Goal: Information Seeking & Learning: Learn about a topic

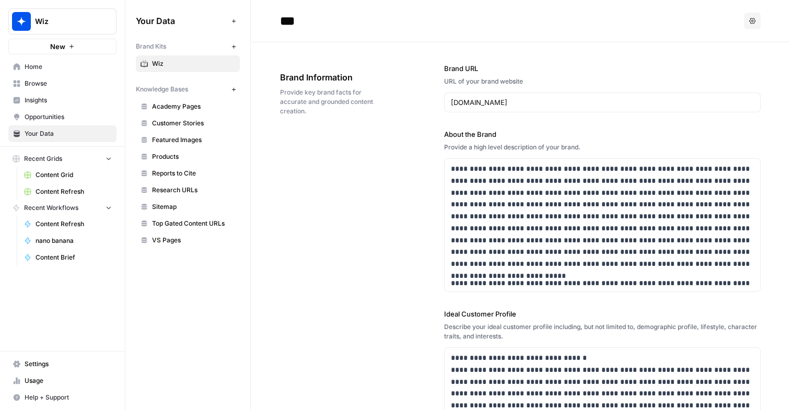
scroll to position [733, 0]
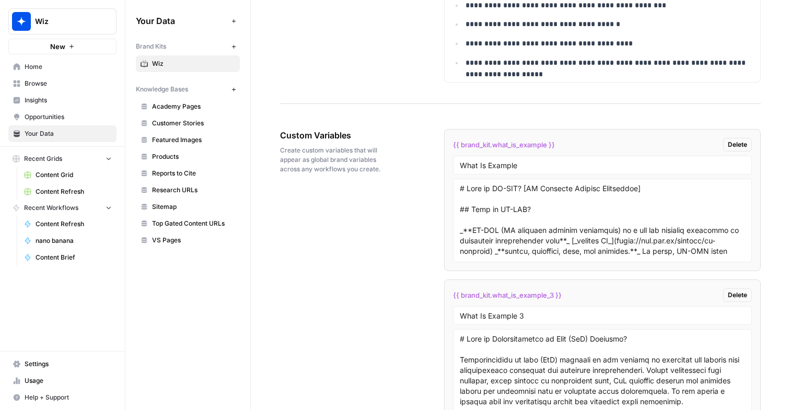
click at [51, 97] on span "Insights" at bounding box center [68, 100] width 87 height 9
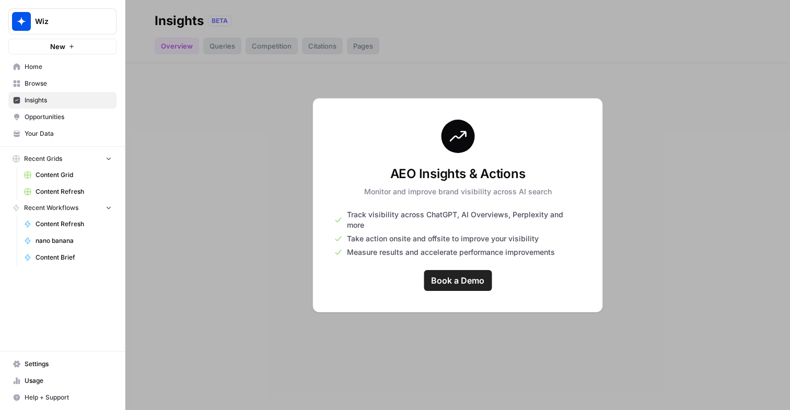
click at [310, 271] on div at bounding box center [457, 205] width 665 height 410
click at [61, 117] on span "Opportunities" at bounding box center [68, 116] width 87 height 9
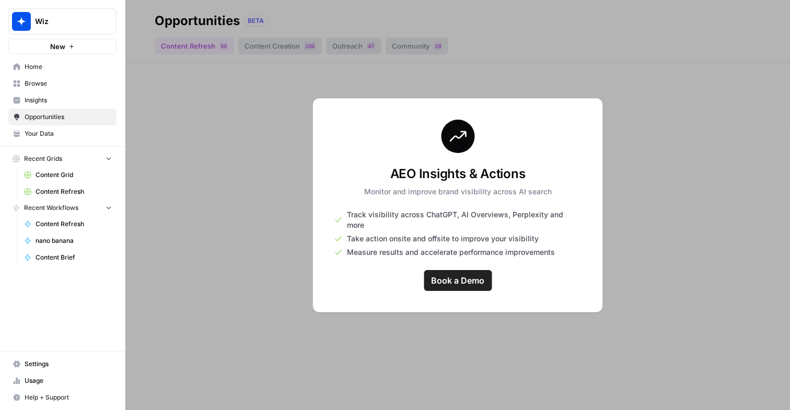
click at [208, 79] on div at bounding box center [457, 205] width 665 height 410
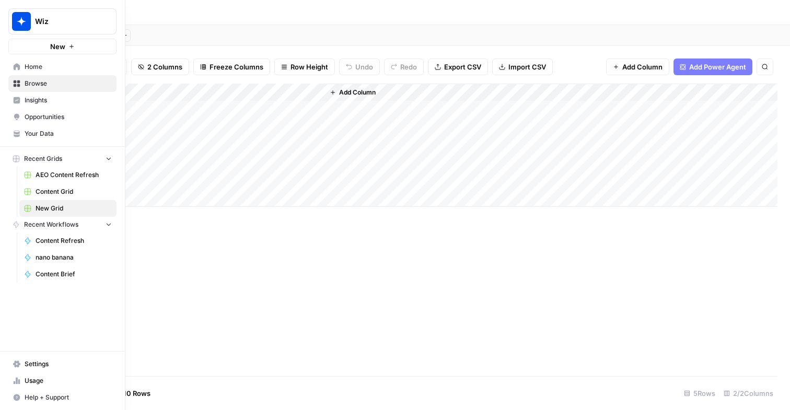
click at [25, 99] on span "Insights" at bounding box center [68, 100] width 87 height 9
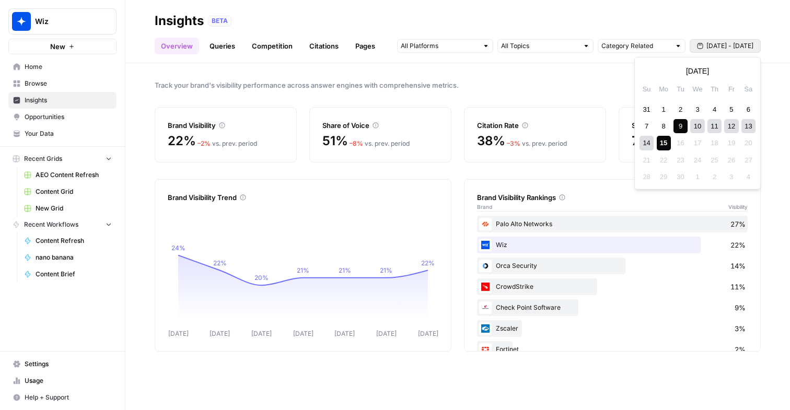
click at [703, 43] on icon "button" at bounding box center [700, 46] width 6 height 6
click at [647, 72] on icon "button" at bounding box center [648, 70] width 7 height 7
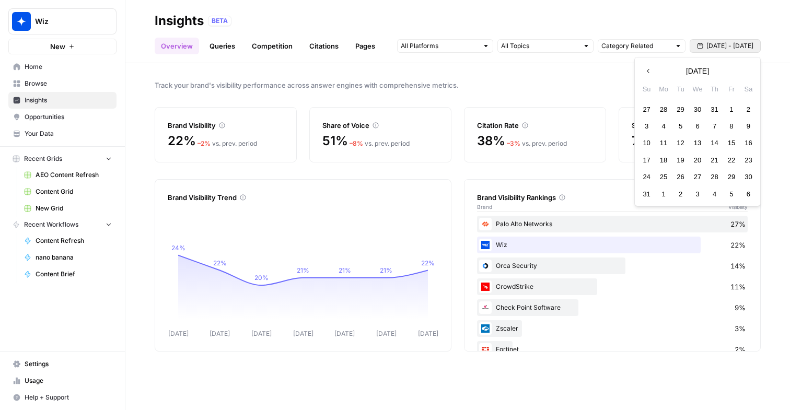
click at [647, 72] on icon "button" at bounding box center [648, 70] width 7 height 7
click at [649, 109] on div "1" at bounding box center [647, 109] width 14 height 14
click at [750, 70] on icon "button" at bounding box center [746, 70] width 7 height 7
click at [646, 68] on icon "button" at bounding box center [648, 70] width 7 height 7
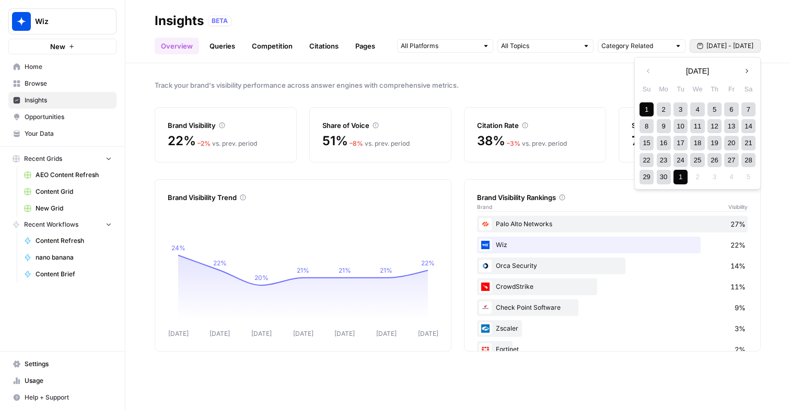
click at [681, 169] on div "29 30 1 2 3 4 5" at bounding box center [697, 177] width 119 height 17
click at [682, 177] on div "1" at bounding box center [681, 177] width 14 height 14
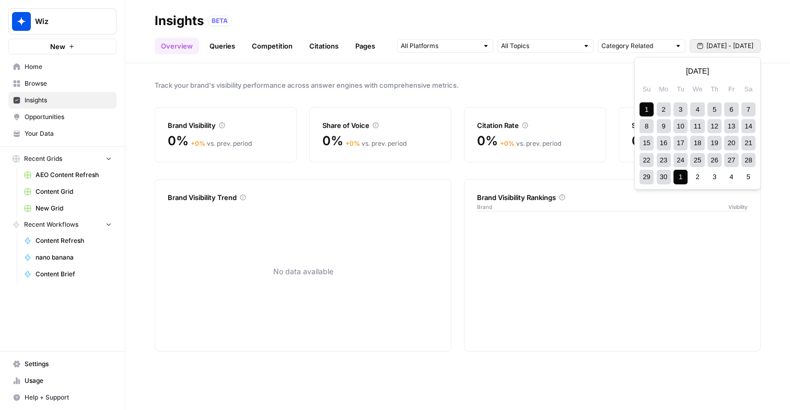
click at [734, 47] on span "Jun 1 - Jul 1" at bounding box center [730, 45] width 47 height 9
click at [644, 111] on div "1" at bounding box center [647, 109] width 14 height 14
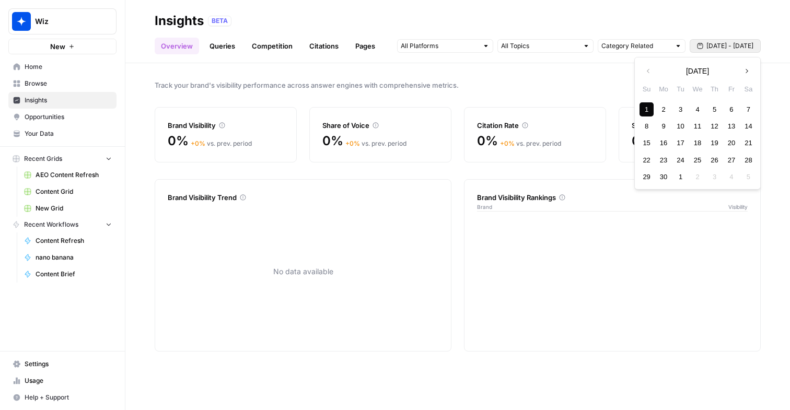
click at [747, 68] on icon "button" at bounding box center [746, 70] width 7 height 7
click at [676, 111] on div "1" at bounding box center [681, 109] width 14 height 14
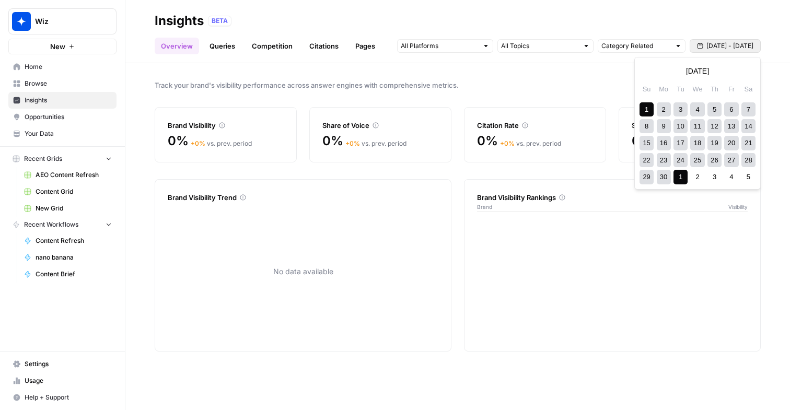
click at [726, 44] on span "Jun 1 - Jul 1" at bounding box center [730, 45] width 47 height 9
click at [573, 75] on div "Track your brand's visibility performance across answer engines with comprehens…" at bounding box center [457, 236] width 665 height 347
click at [704, 46] on icon "button" at bounding box center [700, 46] width 6 height 6
click at [699, 179] on div "2" at bounding box center [697, 177] width 14 height 14
click at [742, 177] on div "2" at bounding box center [749, 177] width 14 height 14
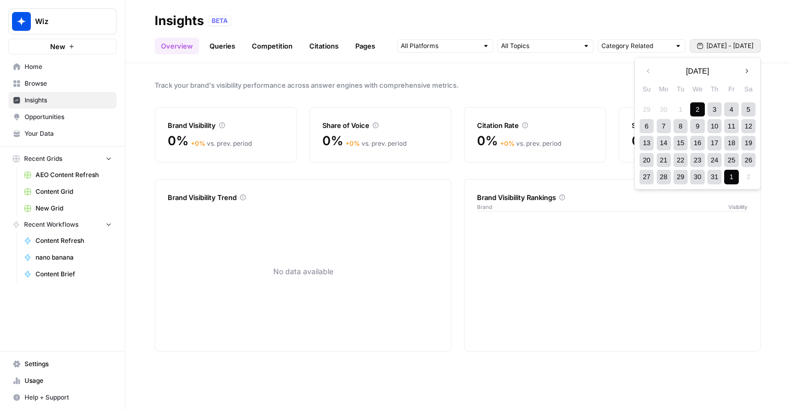
click at [734, 181] on div "1" at bounding box center [731, 177] width 14 height 14
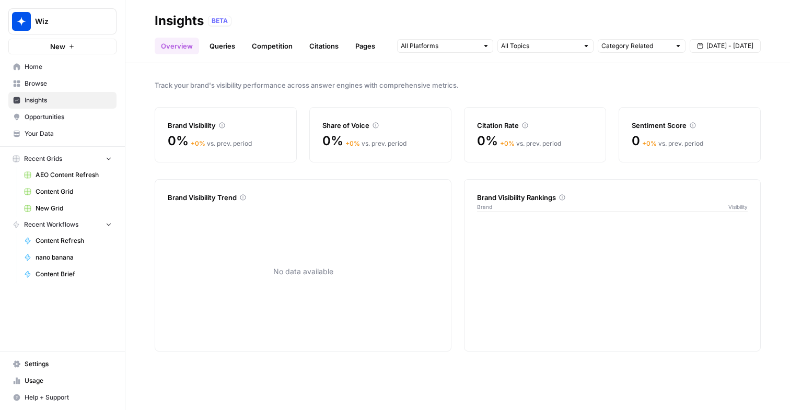
click at [719, 43] on span "Jul 2 - Aug 1" at bounding box center [730, 45] width 47 height 9
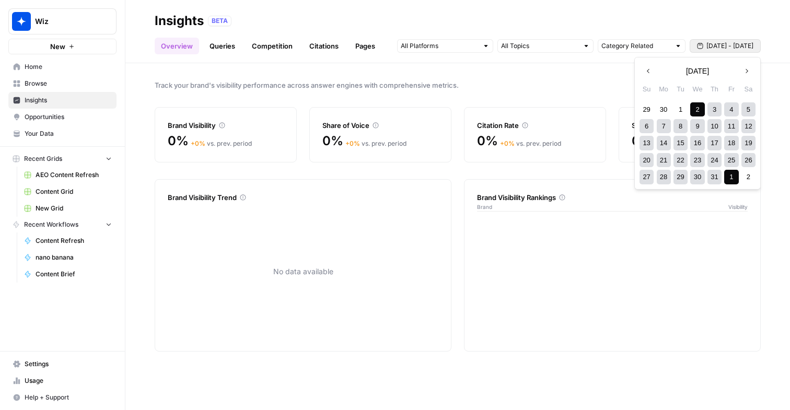
click at [749, 74] on icon "button" at bounding box center [746, 70] width 7 height 7
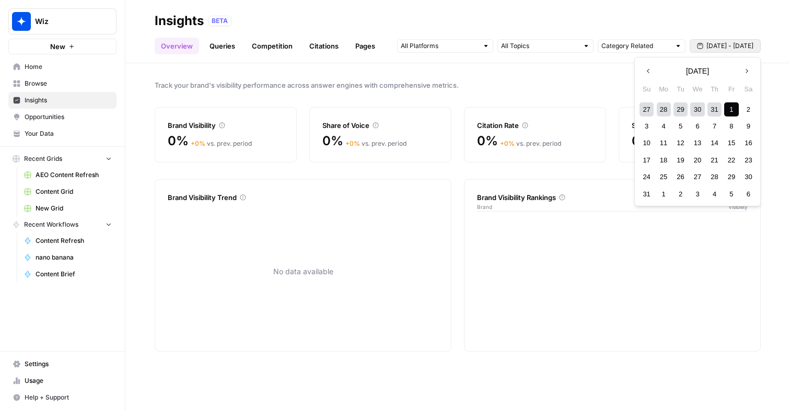
click at [749, 74] on icon "button" at bounding box center [746, 70] width 7 height 7
click at [664, 141] on div "15" at bounding box center [664, 143] width 14 height 14
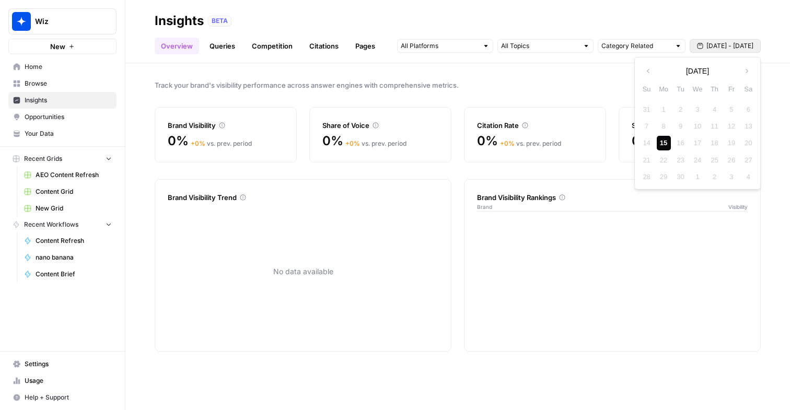
click at [666, 140] on div "15" at bounding box center [664, 143] width 14 height 14
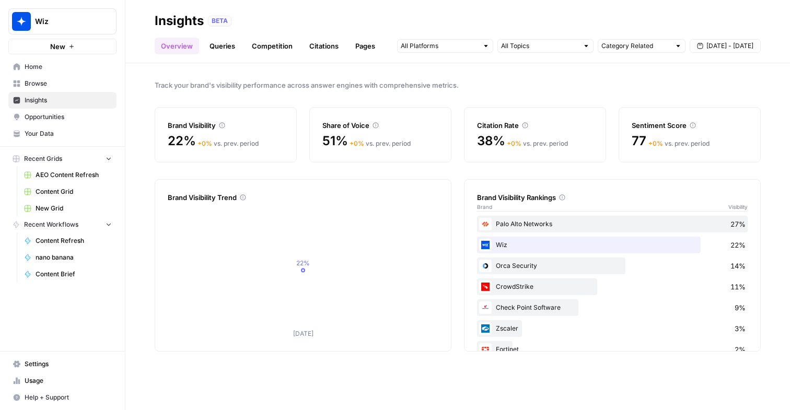
click at [716, 43] on span "Sep 15 - Sep 15" at bounding box center [730, 45] width 47 height 9
click at [645, 108] on div "31" at bounding box center [647, 109] width 14 height 14
click at [747, 68] on icon "button" at bounding box center [746, 70] width 7 height 7
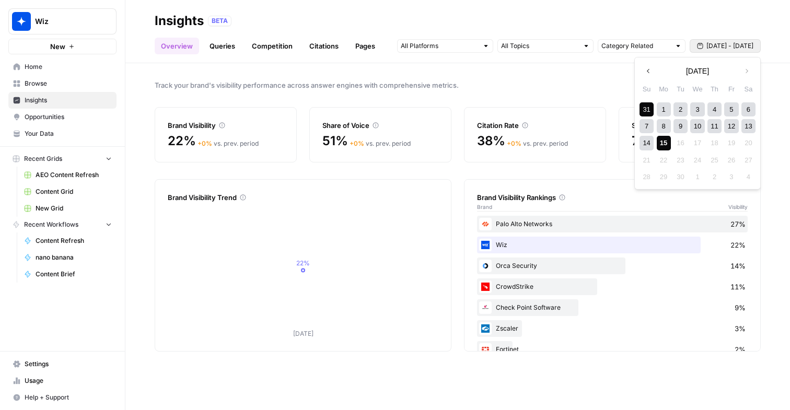
click at [668, 144] on div "15" at bounding box center [664, 143] width 14 height 14
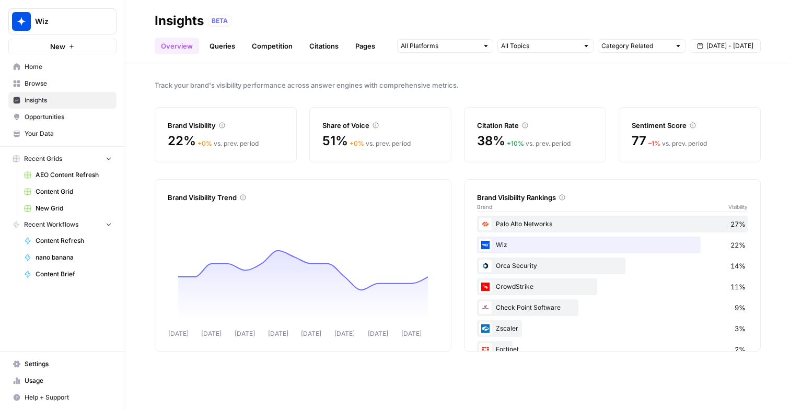
click at [231, 53] on link "Queries" at bounding box center [222, 46] width 38 height 17
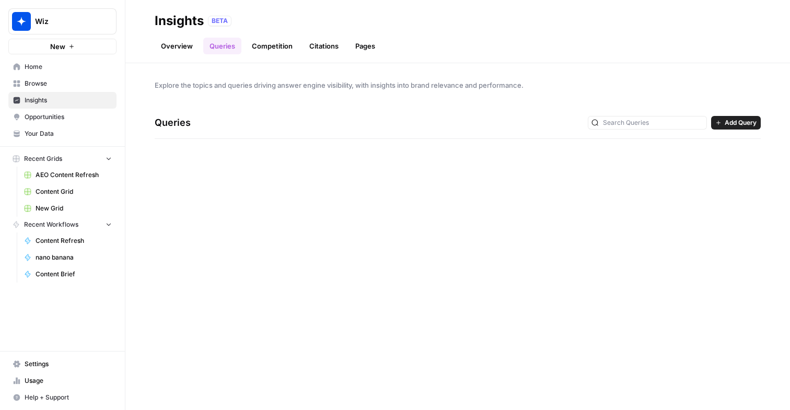
click at [297, 197] on div "Explore the topics and queries driving answer engine visibility, with insights …" at bounding box center [457, 236] width 665 height 347
click at [262, 46] on link "Competition" at bounding box center [272, 46] width 53 height 17
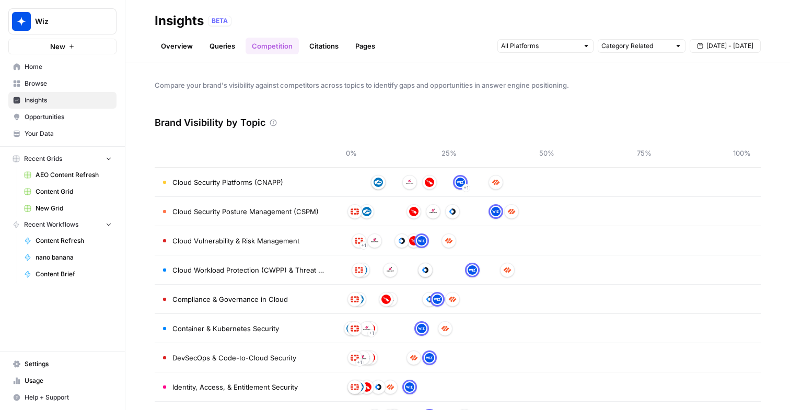
click at [332, 41] on link "Citations" at bounding box center [324, 46] width 42 height 17
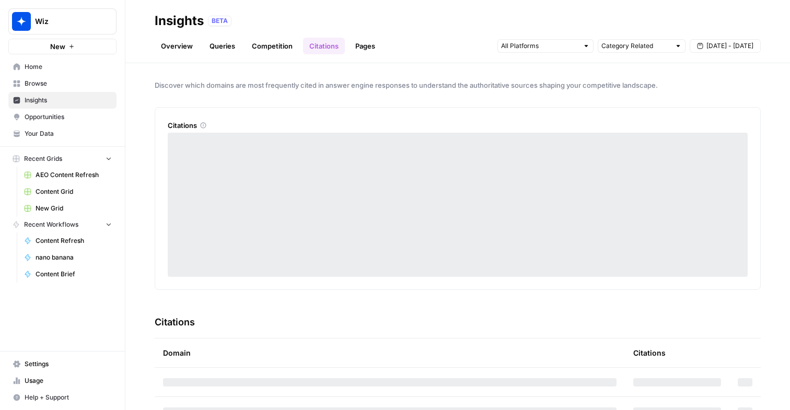
click at [371, 49] on link "Pages" at bounding box center [365, 46] width 32 height 17
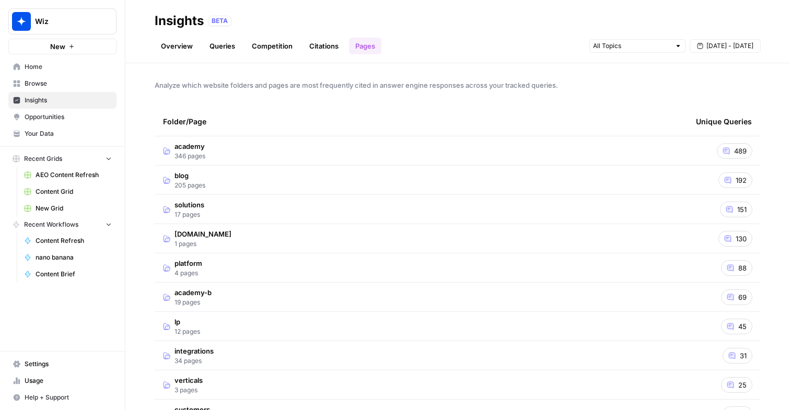
click at [664, 159] on td "academy 346 pages" at bounding box center [421, 150] width 533 height 29
